Goal: Information Seeking & Learning: Find specific page/section

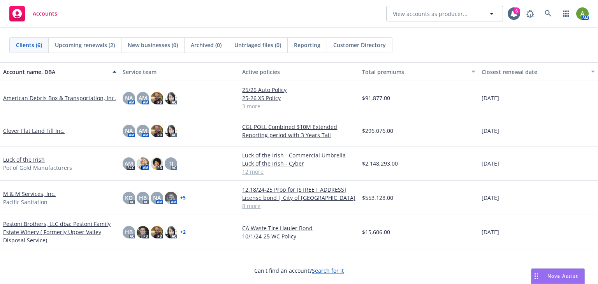
click at [556, 275] on span "Nova Assist" at bounding box center [562, 276] width 31 height 7
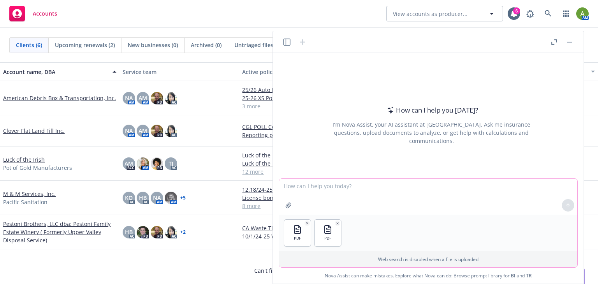
click at [309, 202] on textarea at bounding box center [428, 197] width 298 height 36
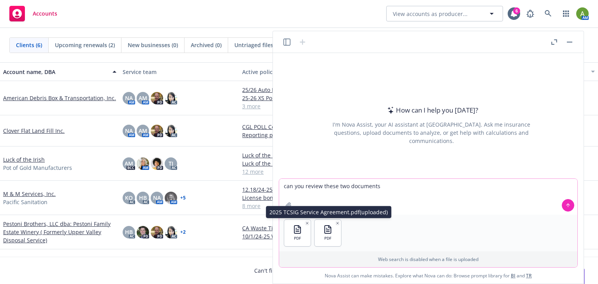
click at [337, 224] on icon "button" at bounding box center [338, 223] width 2 height 2
click at [306, 221] on icon "button" at bounding box center [307, 223] width 4 height 4
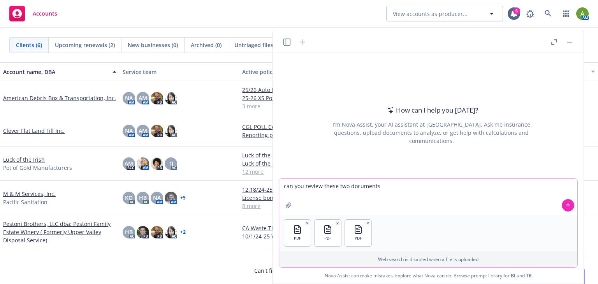
click at [300, 198] on textarea "can you review these two documents" at bounding box center [428, 197] width 298 height 36
drag, startPoint x: 347, startPoint y: 187, endPoint x: 426, endPoint y: 187, distance: 79.0
click at [426, 187] on textarea "can you review these two documents" at bounding box center [428, 197] width 298 height 36
click at [431, 185] on textarea "can you review these three documents and create a table with column heading mat…" at bounding box center [428, 197] width 298 height 36
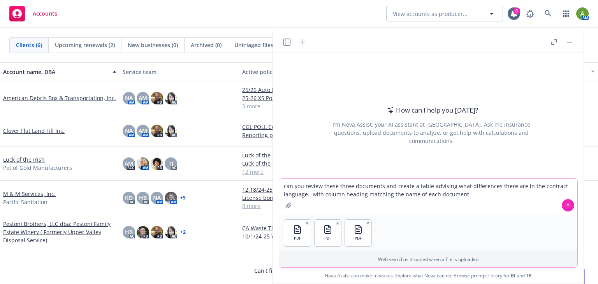
drag, startPoint x: 396, startPoint y: 186, endPoint x: 431, endPoint y: 185, distance: 35.1
click at [431, 185] on textarea "can you review these three documents and create a table advising what differenc…" at bounding box center [428, 197] width 298 height 36
click at [547, 186] on textarea "can you review these three documents and advising what differences there are in…" at bounding box center [428, 197] width 298 height 36
click at [303, 193] on textarea "can you review these three documents and advising what differences there are in…" at bounding box center [428, 197] width 298 height 36
click at [439, 194] on textarea "can you review these three documents and advising what differences there are in…" at bounding box center [428, 197] width 298 height 36
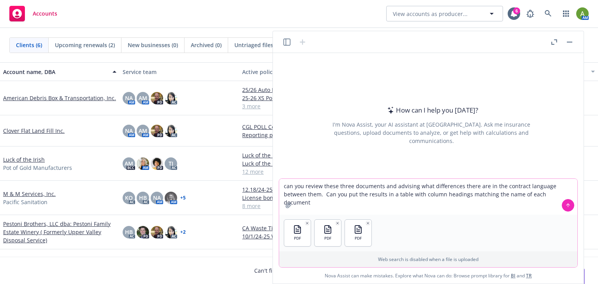
drag, startPoint x: 445, startPoint y: 194, endPoint x: 466, endPoint y: 195, distance: 20.7
click at [466, 195] on textarea "can you review these three documents and advising what differences there are in…" at bounding box center [428, 197] width 298 height 36
click at [549, 194] on textarea "can you review these three documents and advising what differences there are in…" at bounding box center [428, 197] width 298 height 36
type textarea "can you review these three documents and advising what differences there are in…"
click at [571, 206] on button at bounding box center [568, 205] width 12 height 12
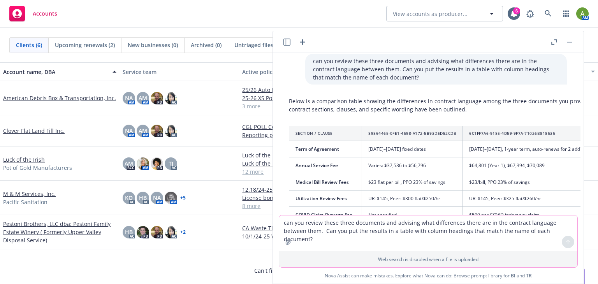
scroll to position [31, 0]
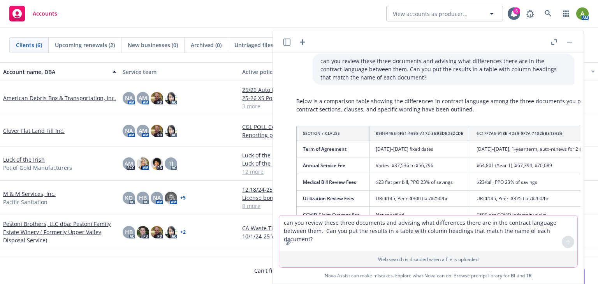
drag, startPoint x: 287, startPoint y: 132, endPoint x: 292, endPoint y: 147, distance: 16.3
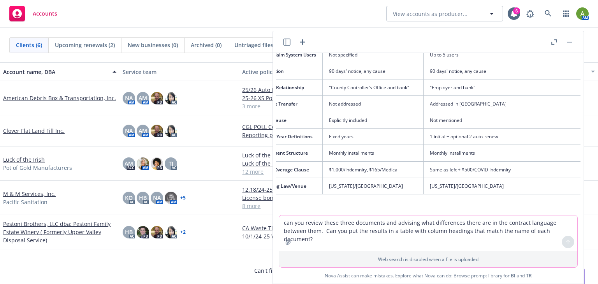
scroll to position [273, 225]
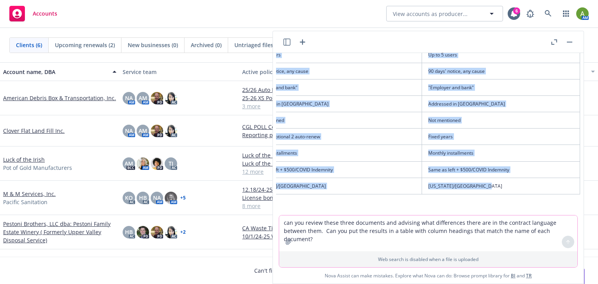
drag, startPoint x: 295, startPoint y: 131, endPoint x: 528, endPoint y: 187, distance: 239.6
click at [535, 187] on div "Below is a comparison table showing the differences in contract language among …" at bounding box center [326, 82] width 524 height 461
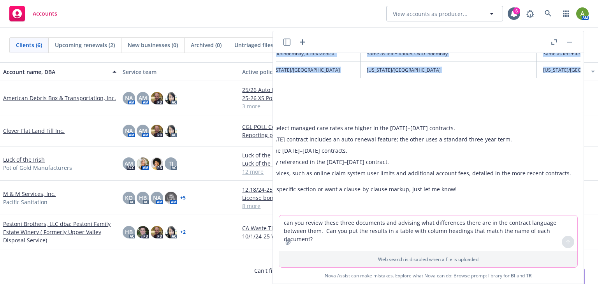
scroll to position [393, 0]
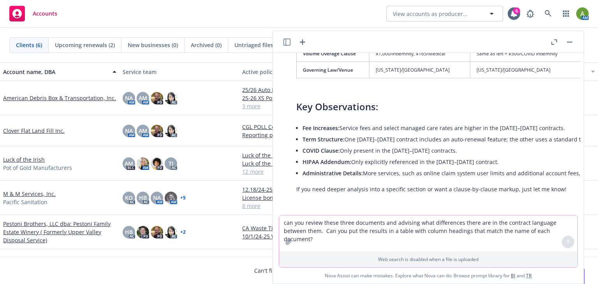
click at [357, 218] on textarea "can you review these three documents and advising what differences there are in…" at bounding box center [428, 233] width 298 height 36
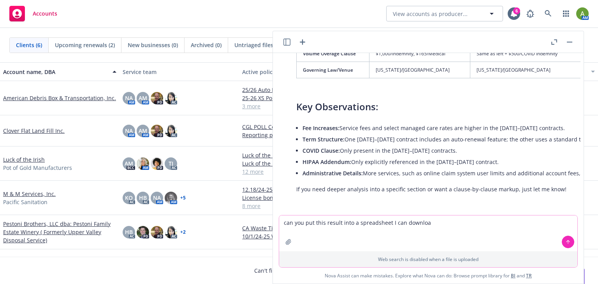
type textarea "can you put this result into a spreadsheet I can download"
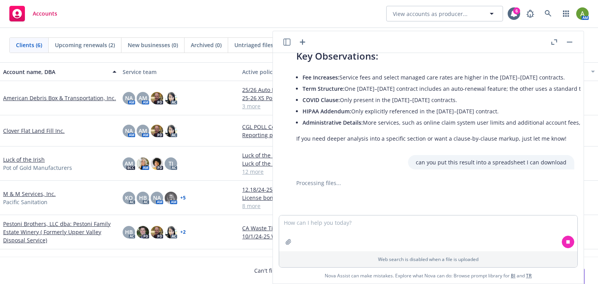
scroll to position [446, 0]
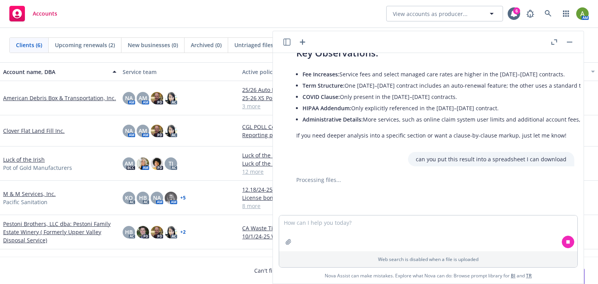
click at [490, 137] on div "pdf TCSIG WC Claim Service Agreement 2025 V3.pdf pdf 5_TCSIG WC Claim Service A…" at bounding box center [428, 134] width 305 height 162
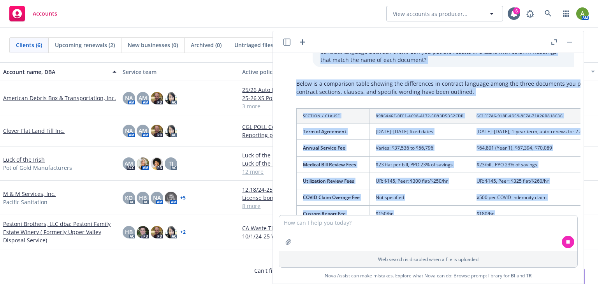
scroll to position [0, 0]
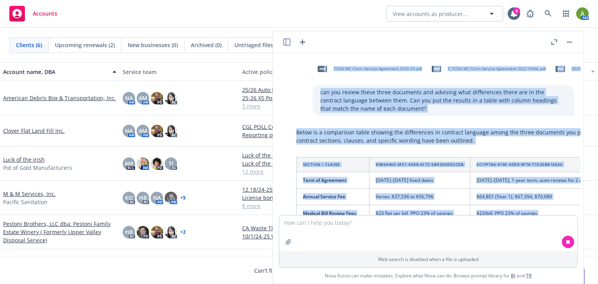
drag, startPoint x: 558, startPoint y: 130, endPoint x: 321, endPoint y: 66, distance: 245.1
click at [320, 61] on div "pdf TCSIG WC Claim Service Agreement 2025 V3.pdf pdf 5_TCSIG WC Claim Service A…" at bounding box center [428, 134] width 305 height 162
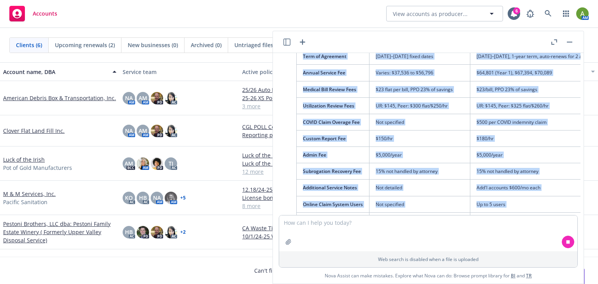
scroll to position [125, 0]
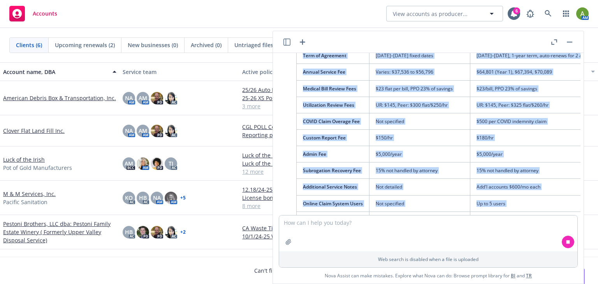
click at [294, 73] on div "Below is a comparison table showing the differences in contract language among …" at bounding box center [551, 230] width 524 height 461
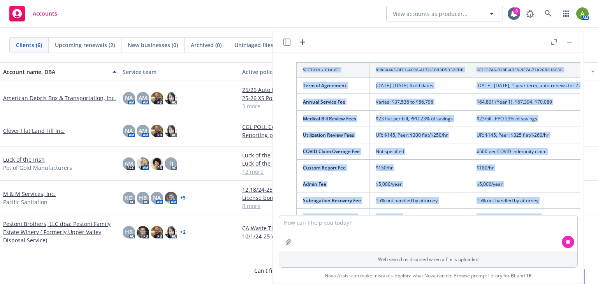
scroll to position [31, 0]
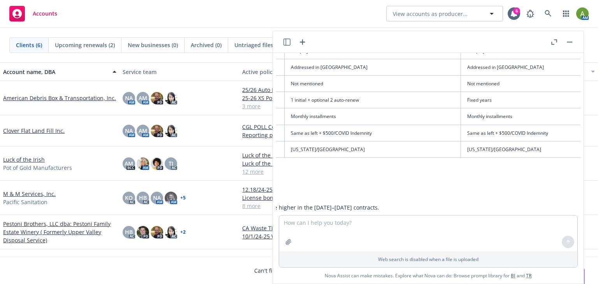
scroll to position [310, 210]
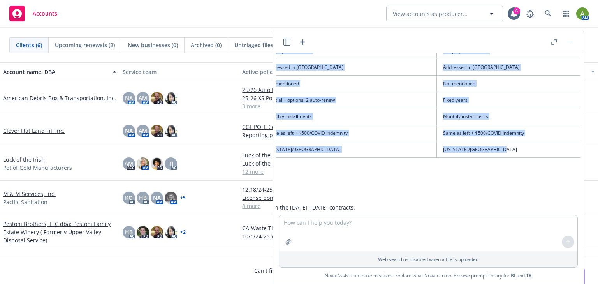
drag, startPoint x: 290, startPoint y: 129, endPoint x: 549, endPoint y: 146, distance: 260.2
click at [549, 145] on div "Below is a comparison table showing the differences in contract language among …" at bounding box center [341, 45] width 524 height 461
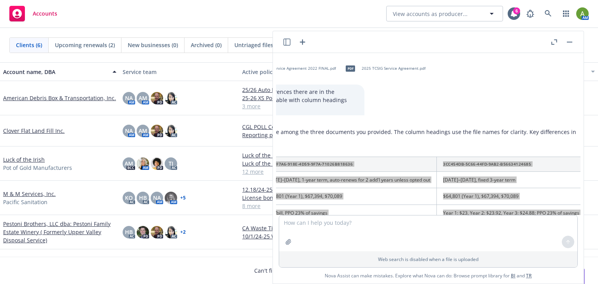
scroll to position [0, 210]
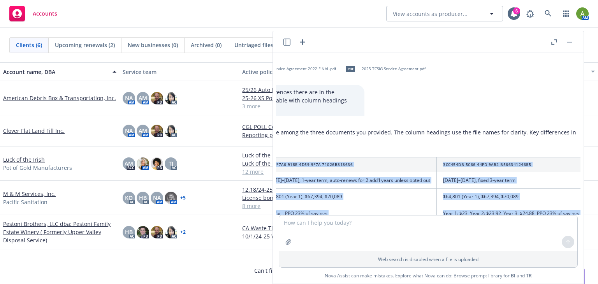
click at [395, 140] on p "Below is a comparison table showing the differences in contract language among …" at bounding box center [340, 136] width 509 height 16
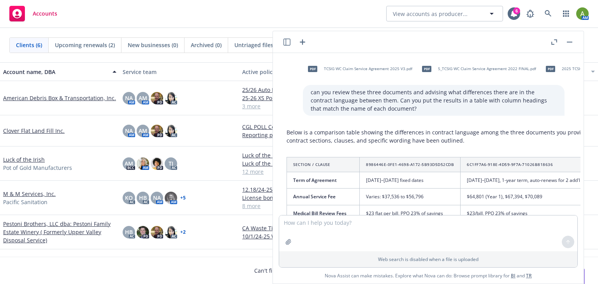
scroll to position [0, 9]
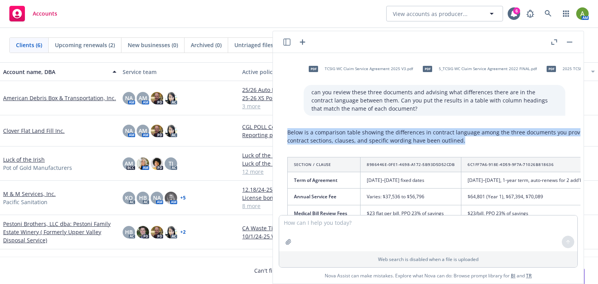
drag, startPoint x: 287, startPoint y: 132, endPoint x: 456, endPoint y: 140, distance: 168.8
click at [456, 140] on p "Below is a comparison table showing the differences in contract language among …" at bounding box center [541, 136] width 509 height 16
copy p "Below is a comparison table showing the differences in contract language among …"
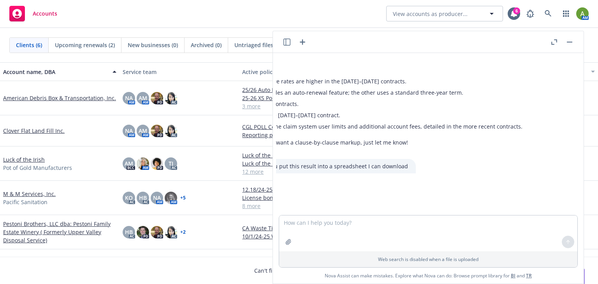
scroll to position [436, 225]
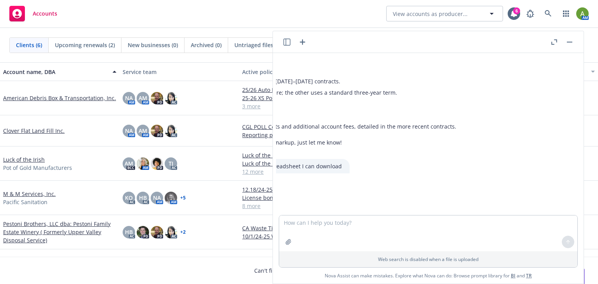
drag, startPoint x: 288, startPoint y: 56, endPoint x: 479, endPoint y: 127, distance: 203.3
copy div "Key Observations: Fee Increases: Service fees and select managed care rates are…"
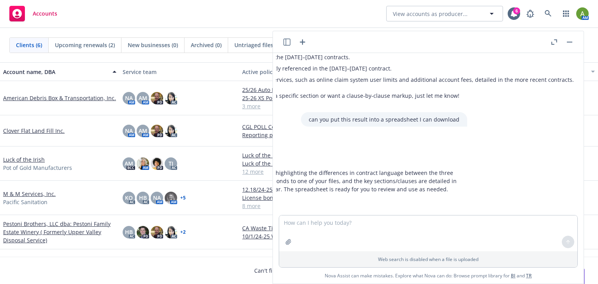
scroll to position [485, 0]
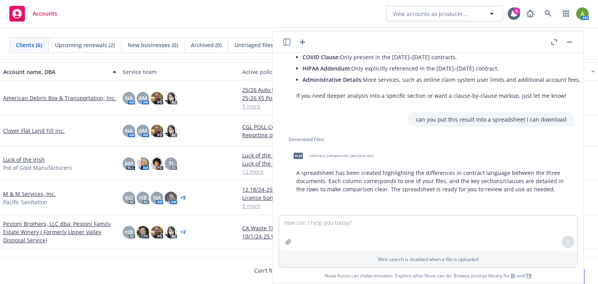
click at [299, 153] on span "xlsx" at bounding box center [298, 156] width 9 height 6
click at [342, 221] on textarea at bounding box center [428, 233] width 298 height 36
drag, startPoint x: 321, startPoint y: 221, endPoint x: 330, endPoint y: 218, distance: 9.5
click at [322, 221] on textarea "can you fix the spreadsheet so that the" at bounding box center [428, 233] width 298 height 36
type textarea "can you fix the comparison spreadsheet so that the"
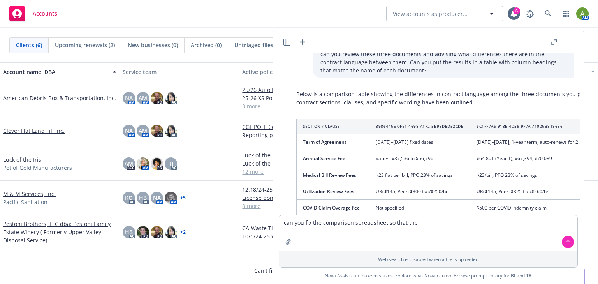
scroll to position [18, 0]
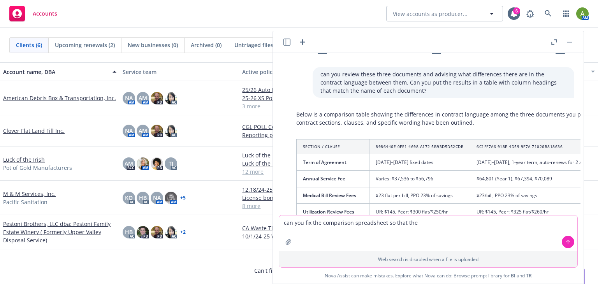
drag, startPoint x: 347, startPoint y: 229, endPoint x: 206, endPoint y: 245, distance: 142.6
click at [206, 245] on body "Accounts View accounts as producer... 6 AM Clients (6) Upcoming renewals (2) Ne…" at bounding box center [299, 142] width 598 height 284
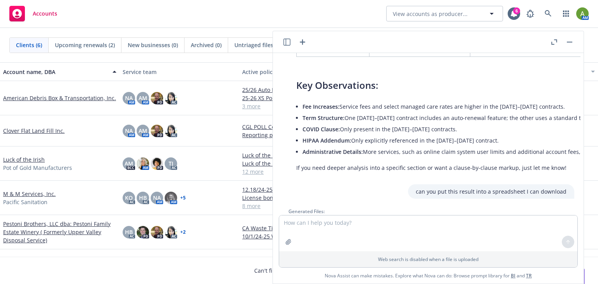
scroll to position [485, 0]
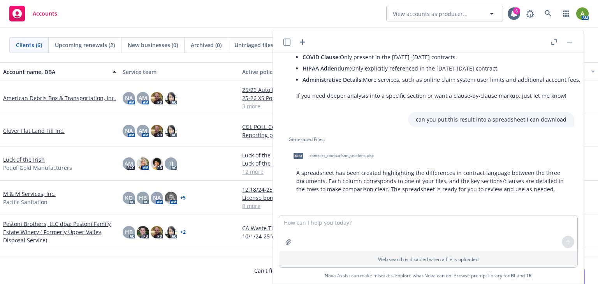
click at [148, 18] on div "Accounts View accounts as producer... 6 AM" at bounding box center [299, 14] width 598 height 28
click at [14, 192] on link "M & M Services, Inc." at bounding box center [29, 194] width 53 height 8
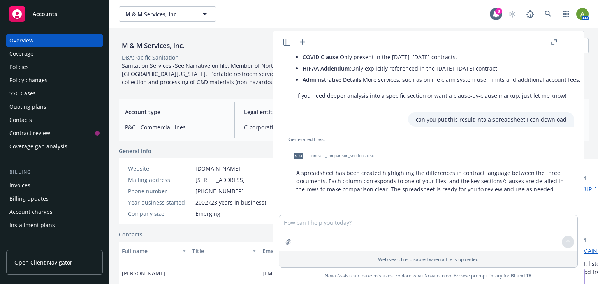
scroll to position [93, 0]
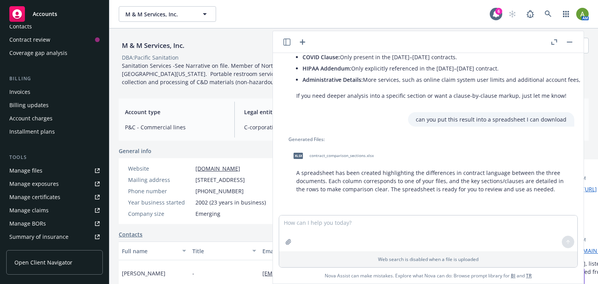
click at [27, 174] on div "Manage files" at bounding box center [25, 170] width 33 height 12
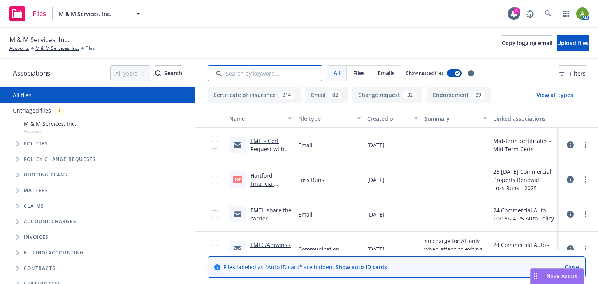
click at [246, 69] on input "Search by keyword..." at bounding box center [265, 73] width 115 height 16
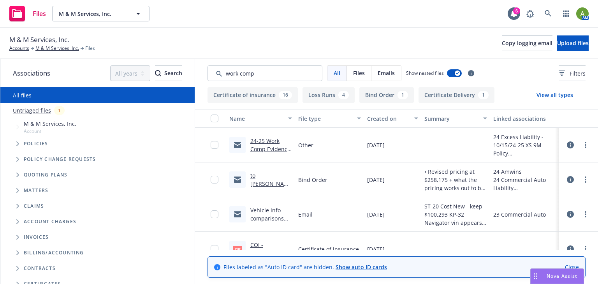
click at [262, 144] on link "24-25 Work Comp Evidence of Coverage (controlled by other agent not Newfront).m…" at bounding box center [270, 161] width 40 height 48
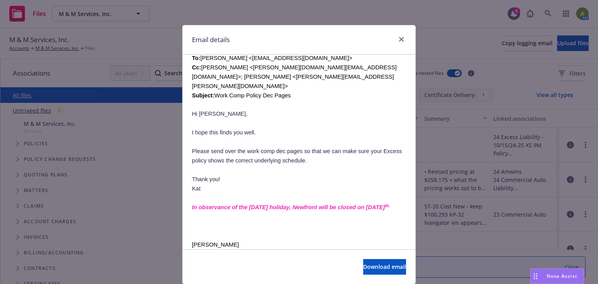
scroll to position [162, 0]
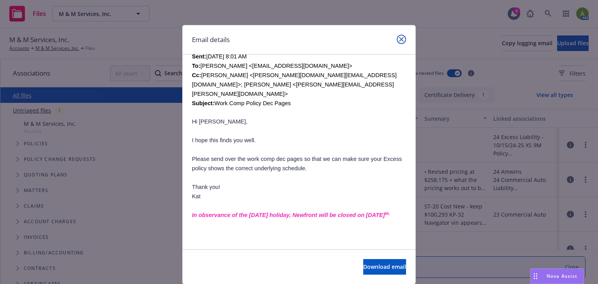
click at [402, 42] on link "close" at bounding box center [401, 39] width 9 height 9
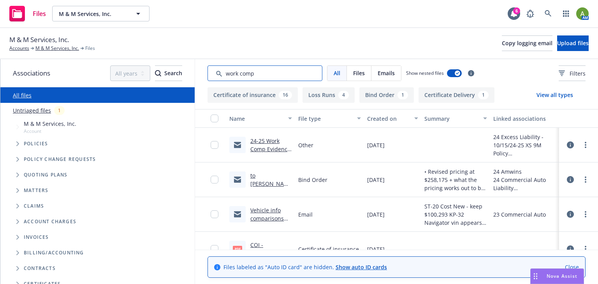
drag, startPoint x: 279, startPoint y: 73, endPoint x: 195, endPoint y: 71, distance: 84.5
click at [195, 71] on div "All Files Emails Show nested files Filters" at bounding box center [396, 73] width 403 height 28
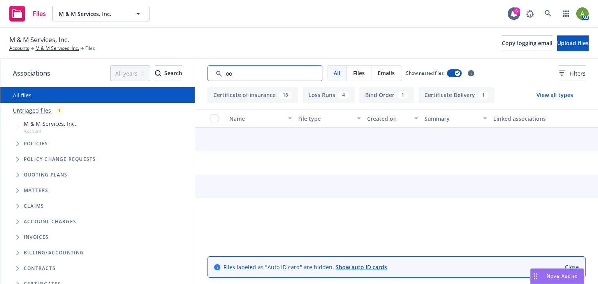
type input "o"
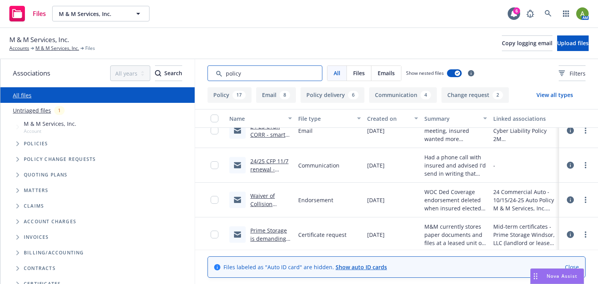
scroll to position [1422, 0]
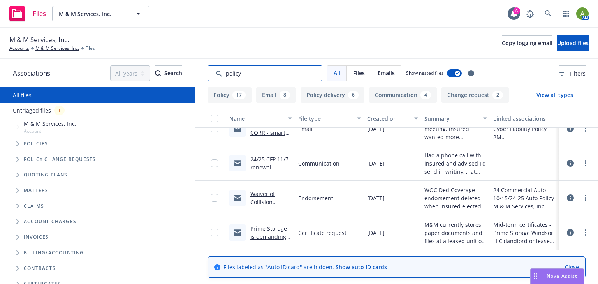
type input "policy"
